Goal: Information Seeking & Learning: Learn about a topic

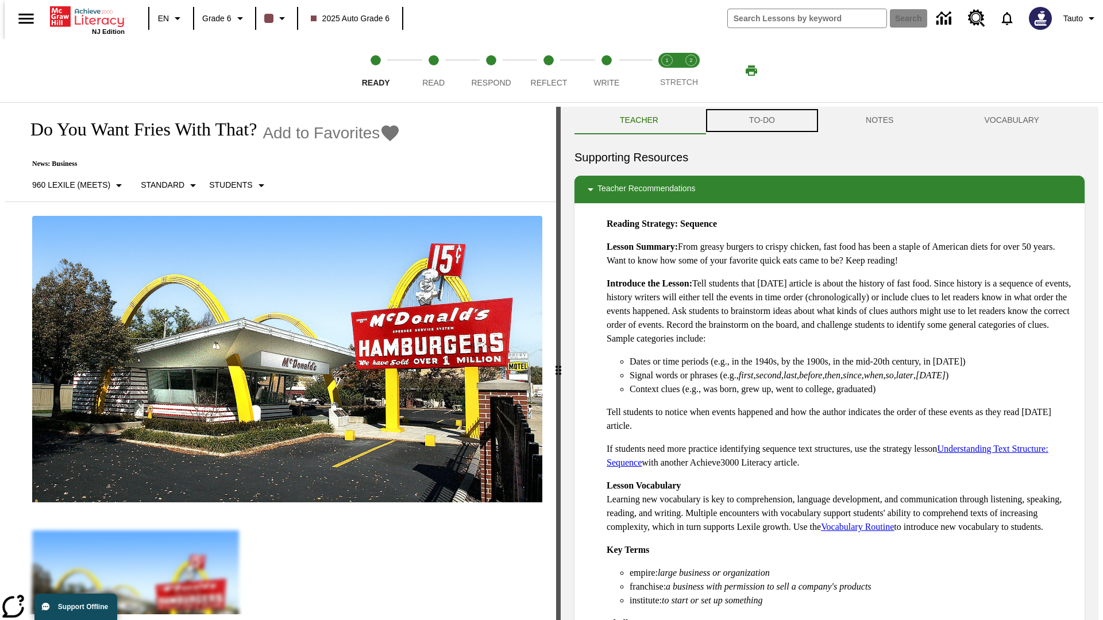
click at [761, 121] on button "TO-DO" at bounding box center [762, 121] width 117 height 28
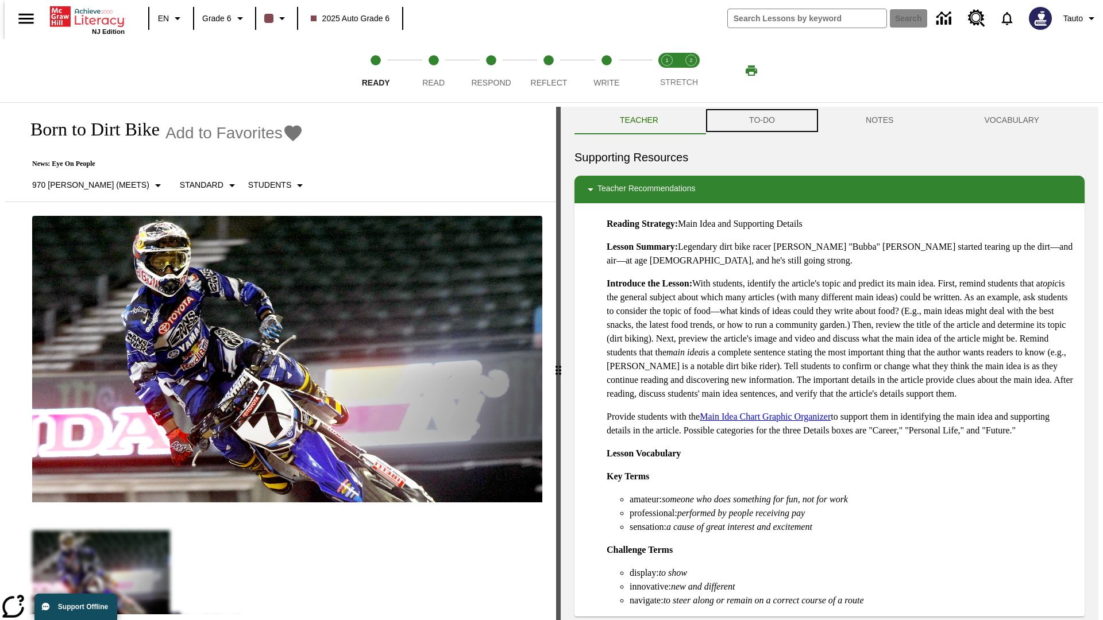
click at [761, 121] on button "TO-DO" at bounding box center [762, 121] width 117 height 28
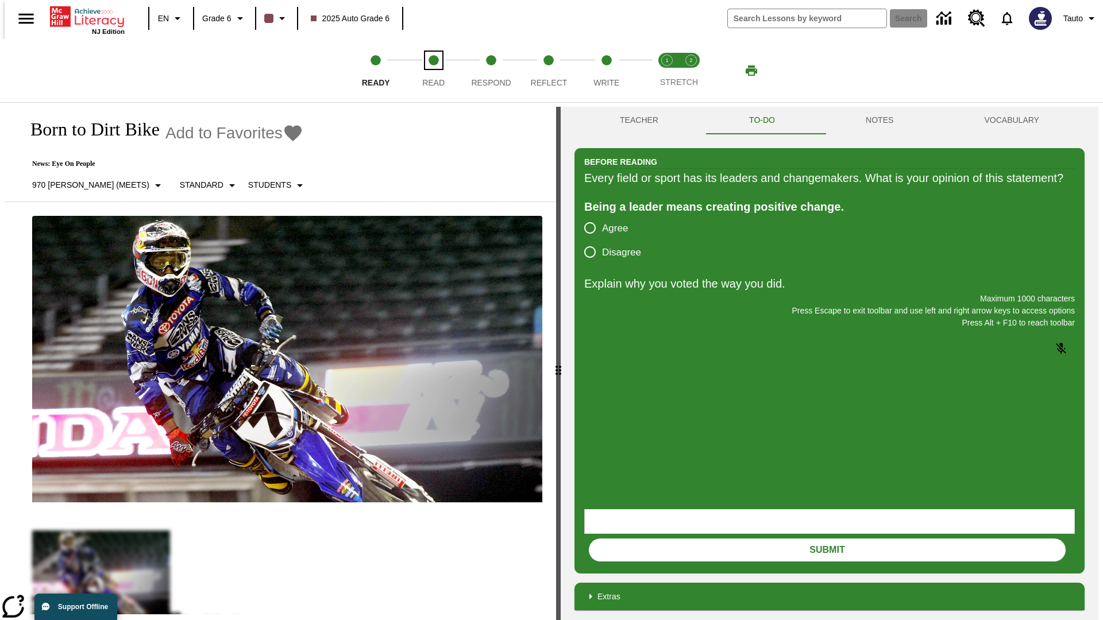
click at [433, 71] on span "Read" at bounding box center [433, 78] width 22 height 21
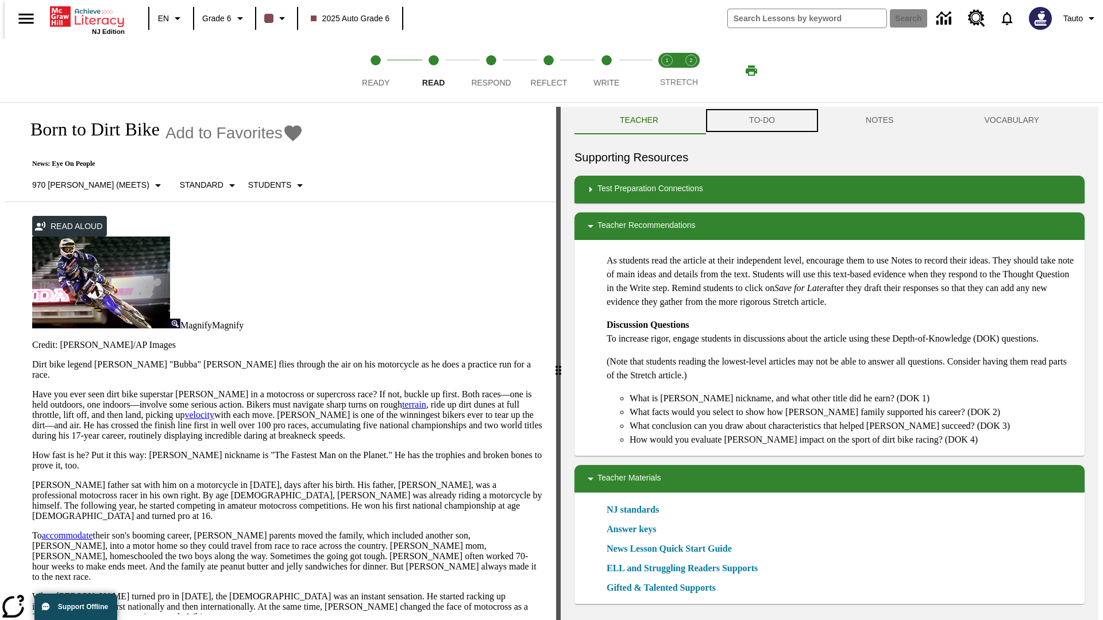
scroll to position [1, 0]
click at [761, 121] on button "TO-DO" at bounding box center [762, 120] width 117 height 28
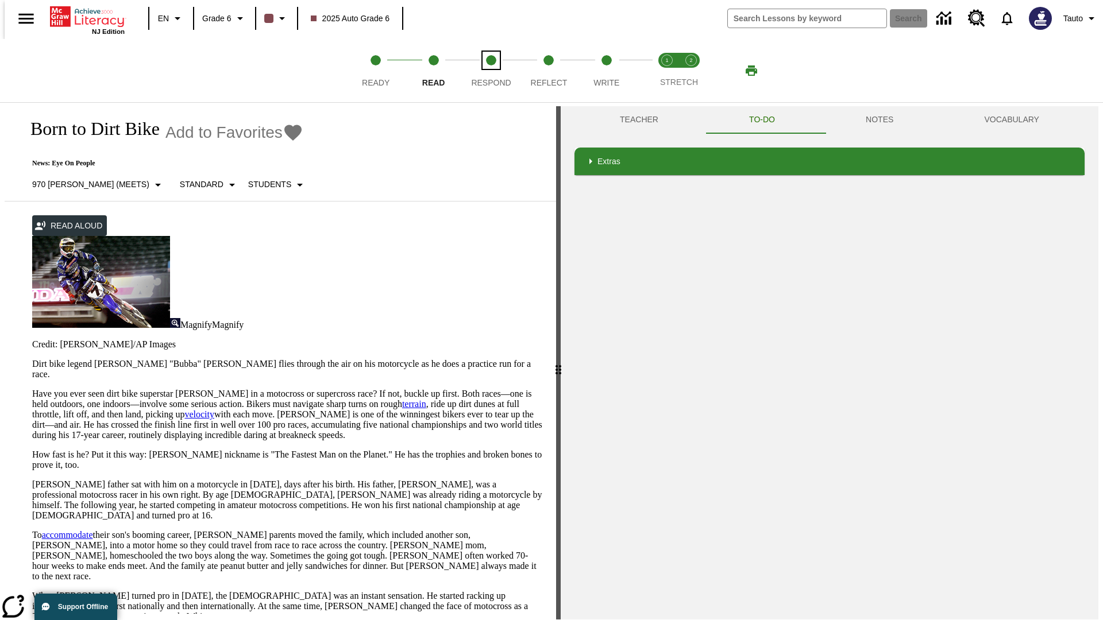
click at [491, 71] on span "Respond" at bounding box center [491, 78] width 40 height 21
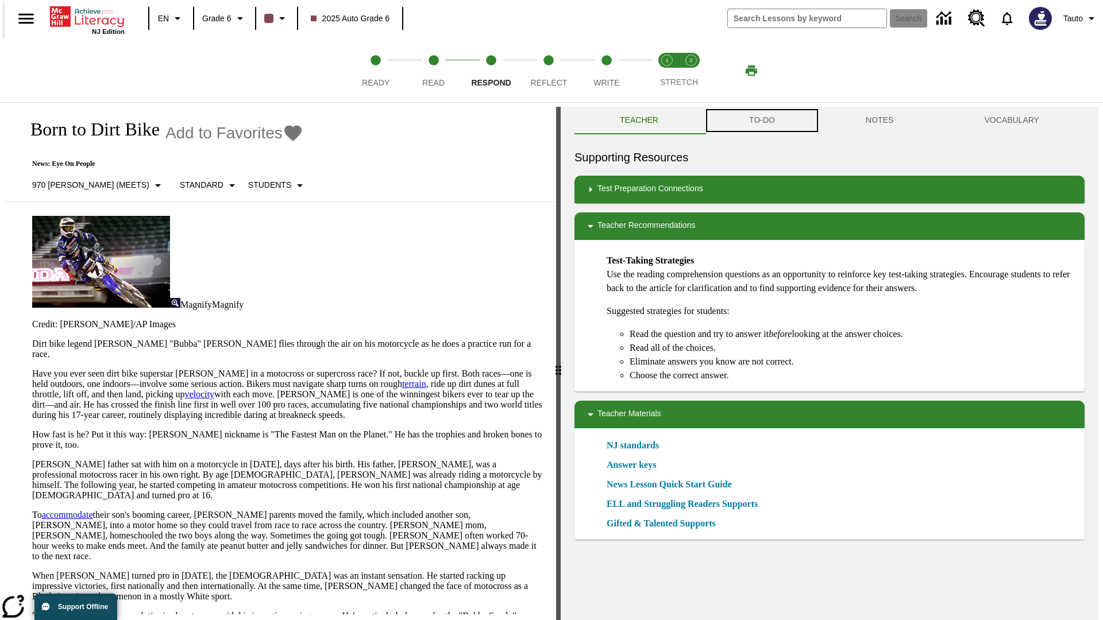
scroll to position [1, 0]
click at [761, 121] on button "TO-DO" at bounding box center [762, 120] width 117 height 28
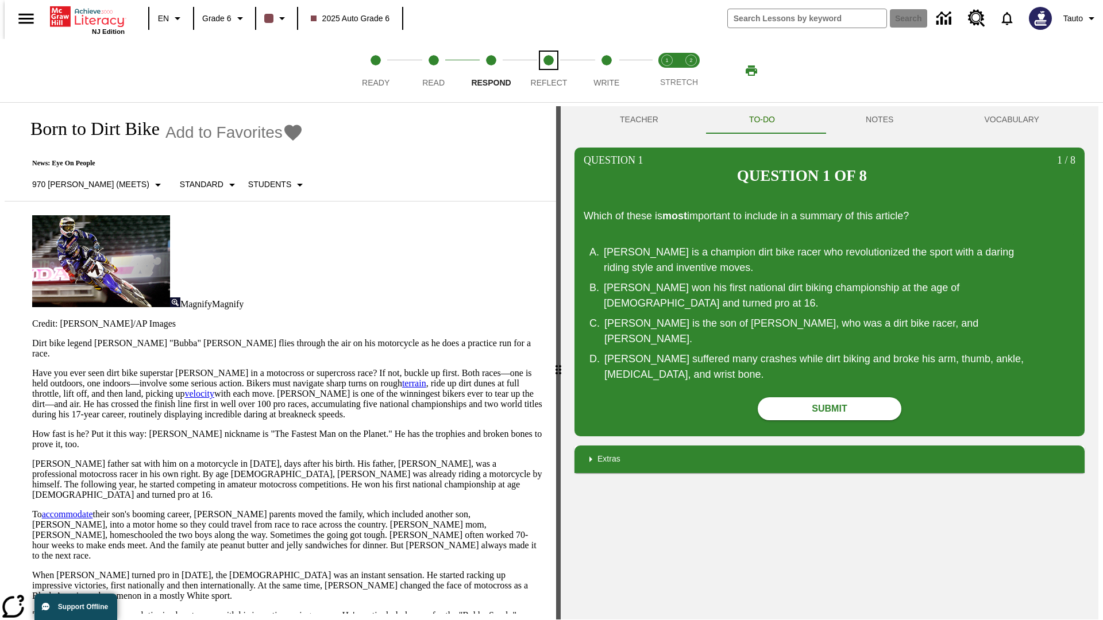
click at [548, 71] on span "Reflect" at bounding box center [549, 78] width 37 height 21
